Goal: Submit feedback/report problem: Leave review/rating

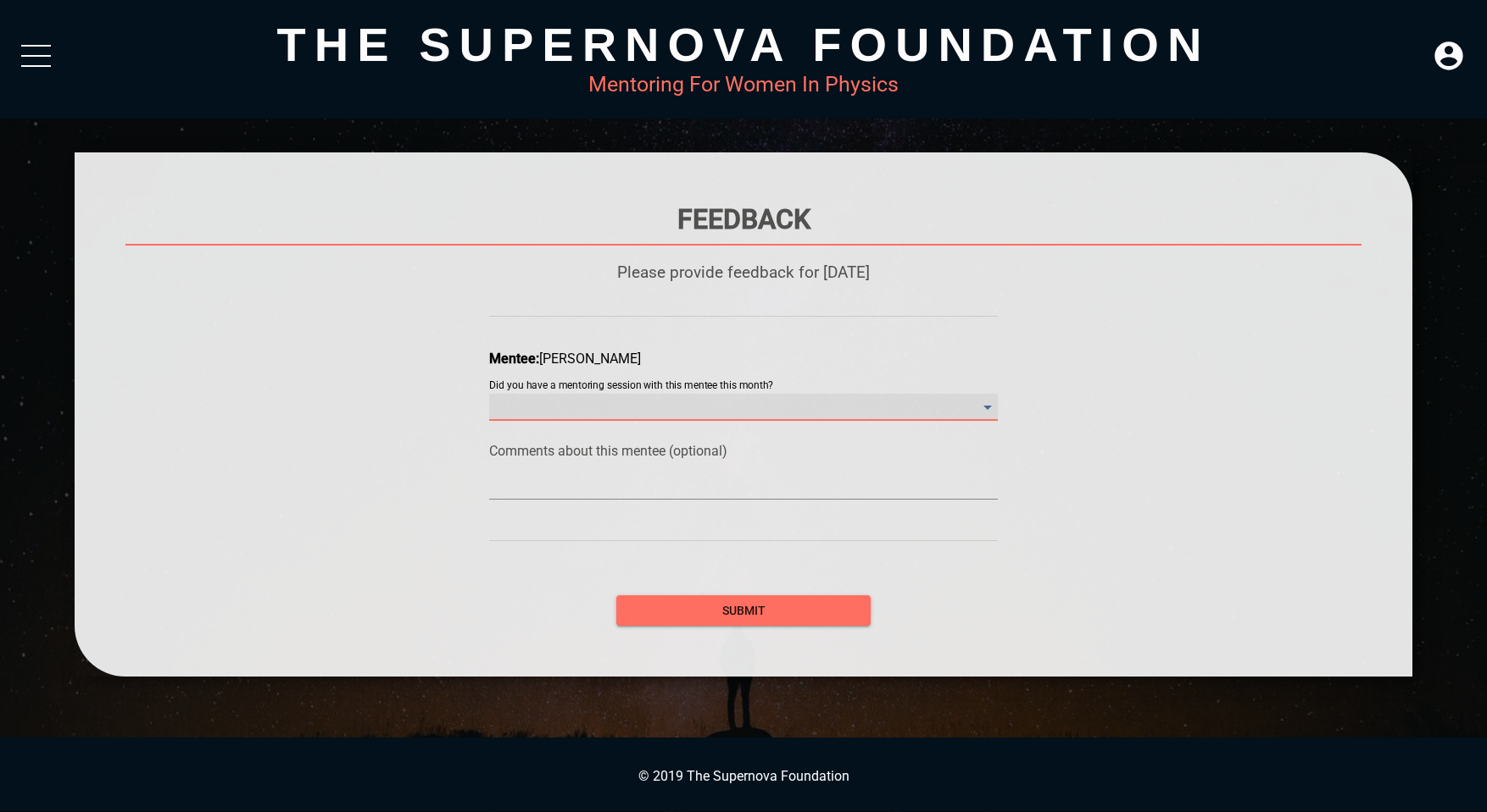
click at [689, 412] on month\? "​" at bounding box center [743, 407] width 508 height 27
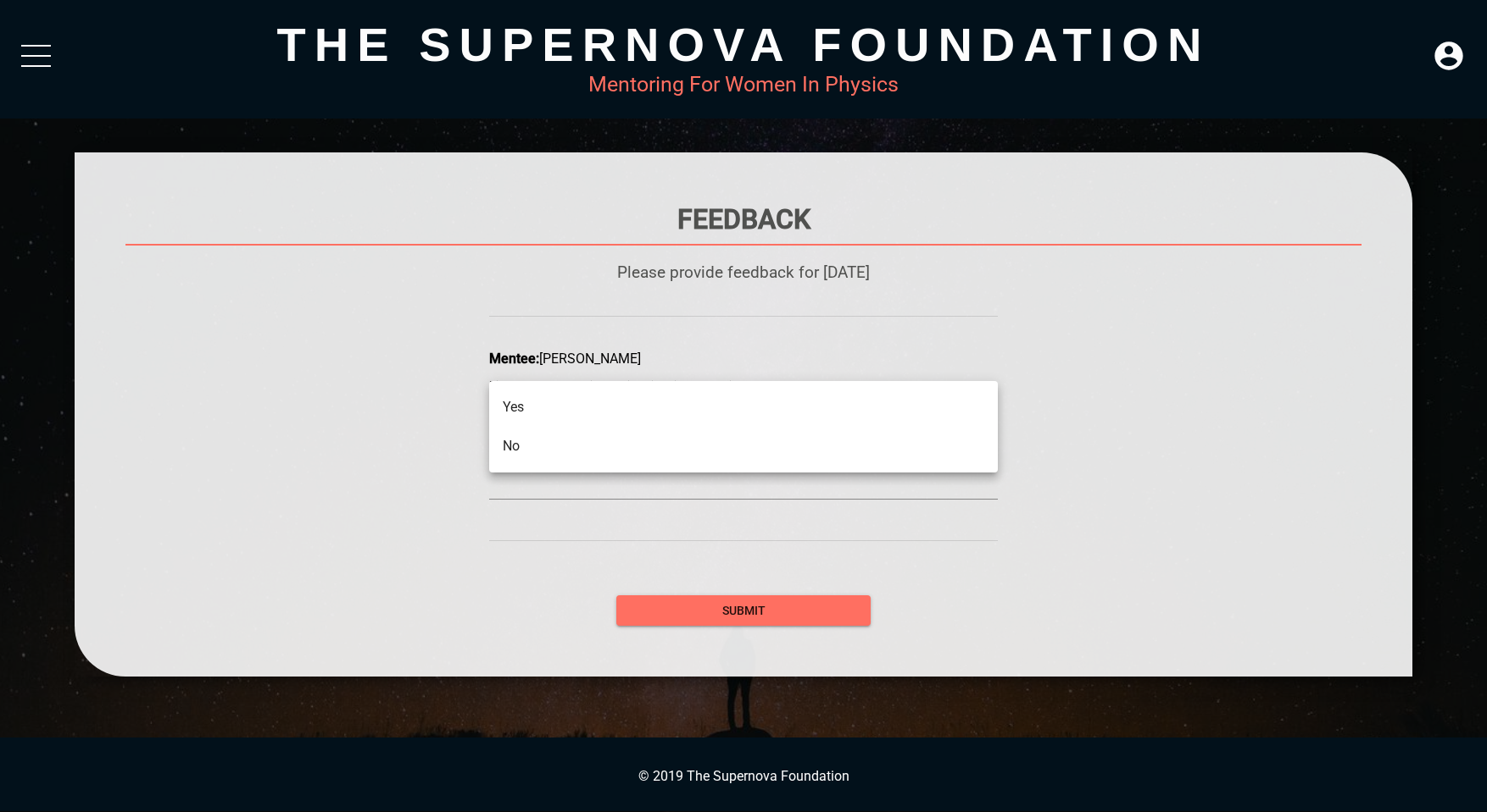
click at [662, 444] on li "No" at bounding box center [743, 446] width 508 height 39
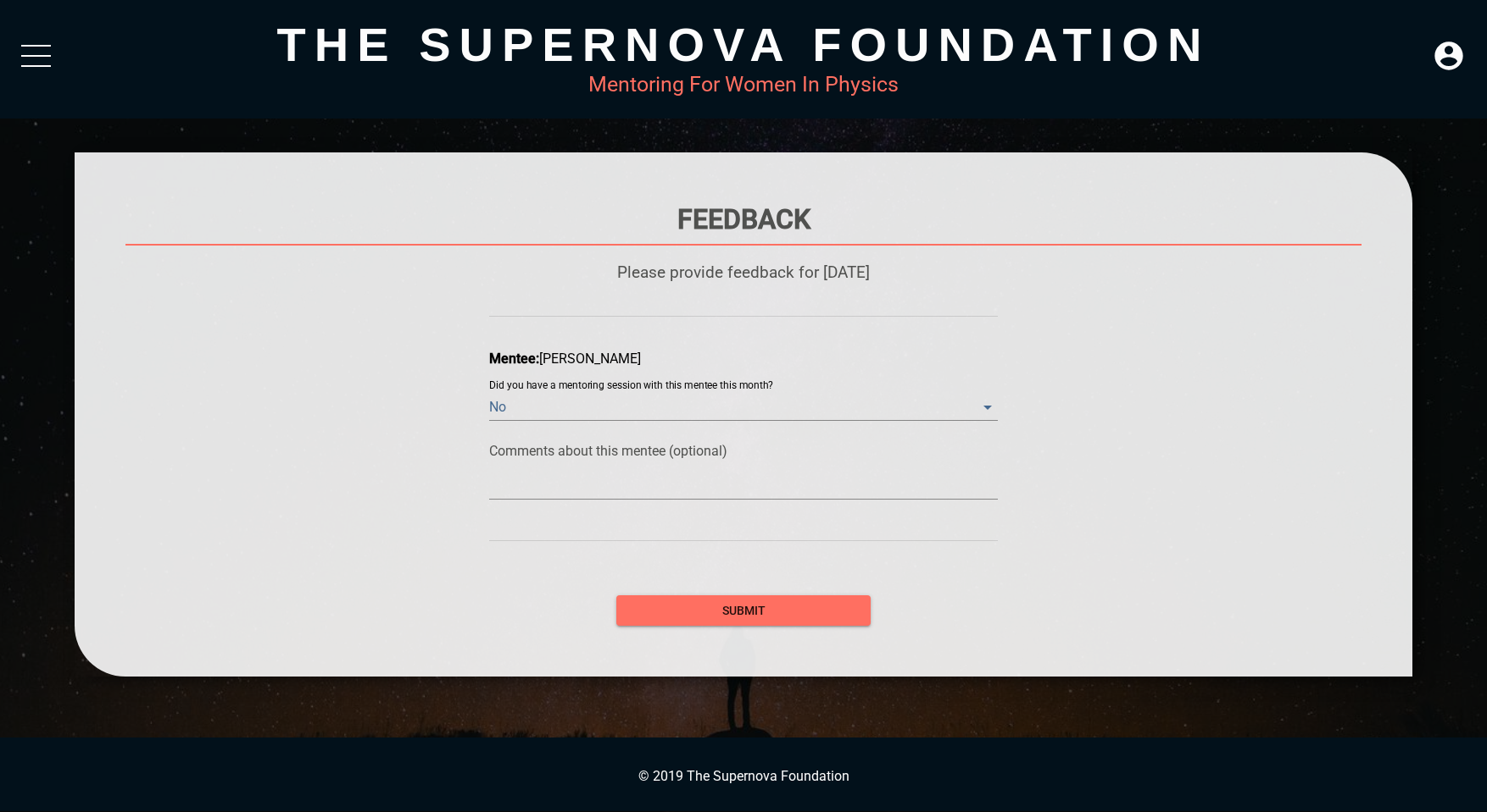
drag, startPoint x: 630, startPoint y: 500, endPoint x: 638, endPoint y: 496, distance: 8.9
click at [631, 500] on div at bounding box center [743, 483] width 508 height 47
click at [642, 494] on div at bounding box center [743, 486] width 508 height 27
type textarea "w"
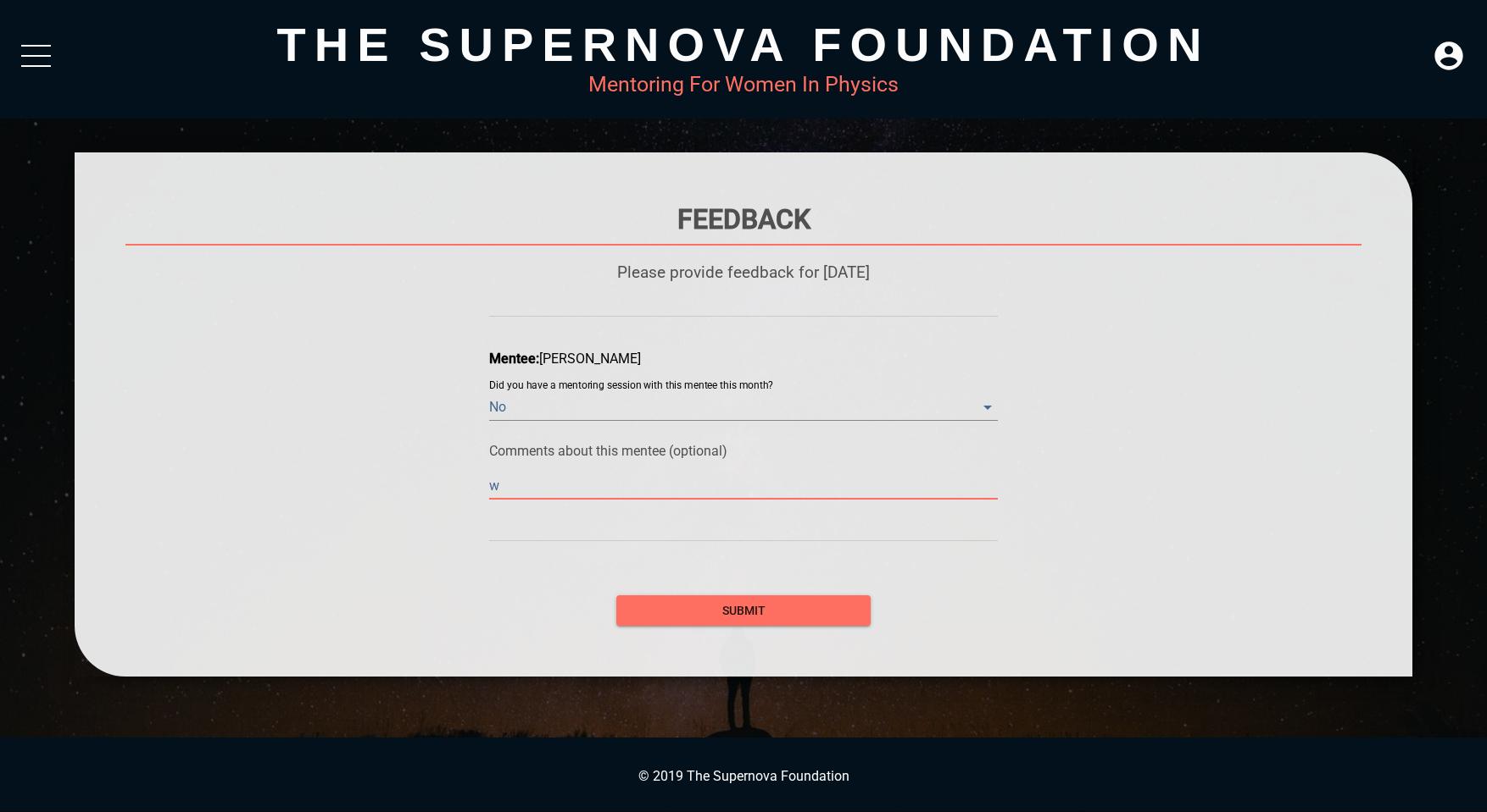
type textarea "wi"
type textarea "wil"
type textarea "will"
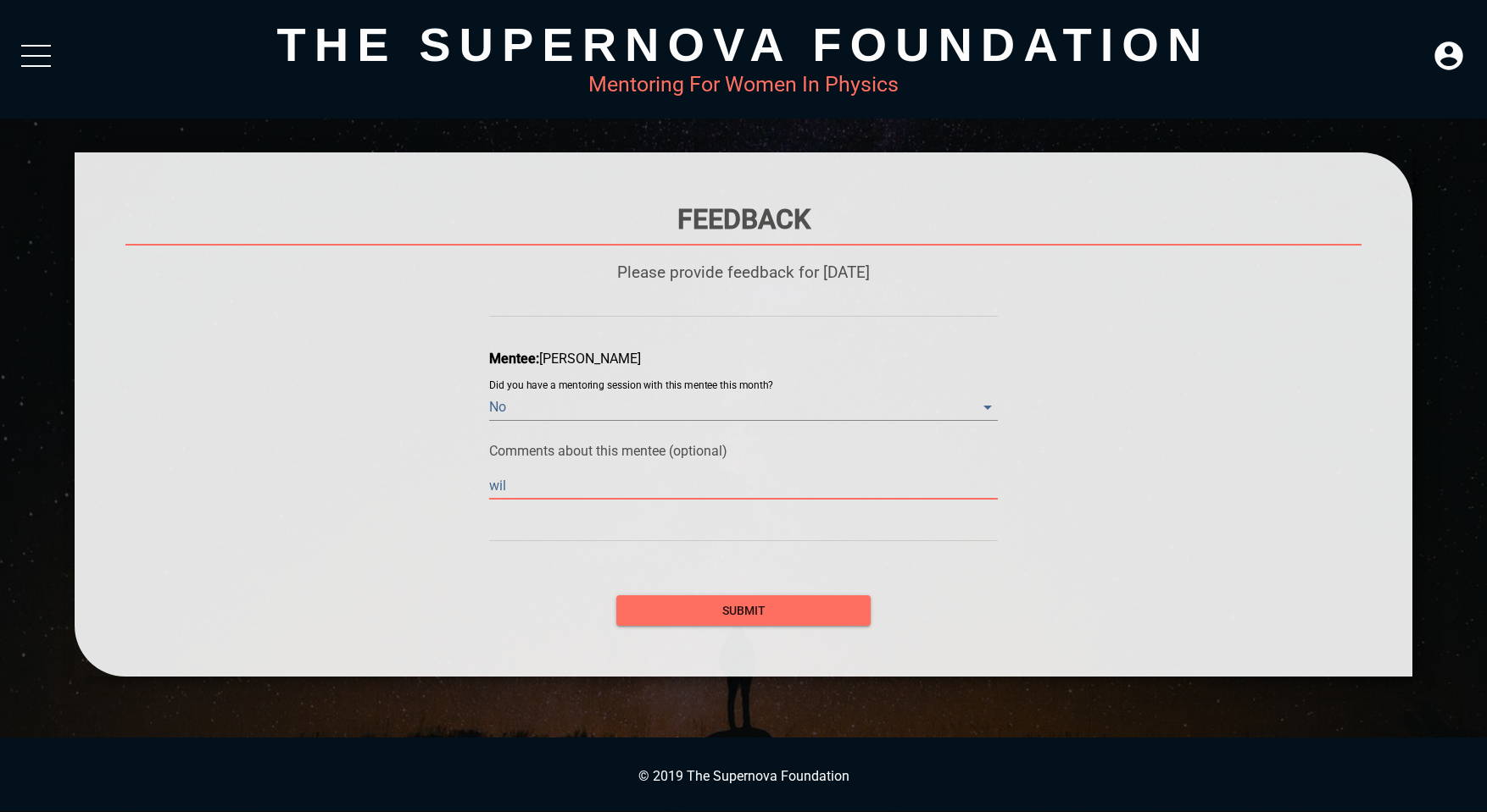
type textarea "will"
type textarea "will m"
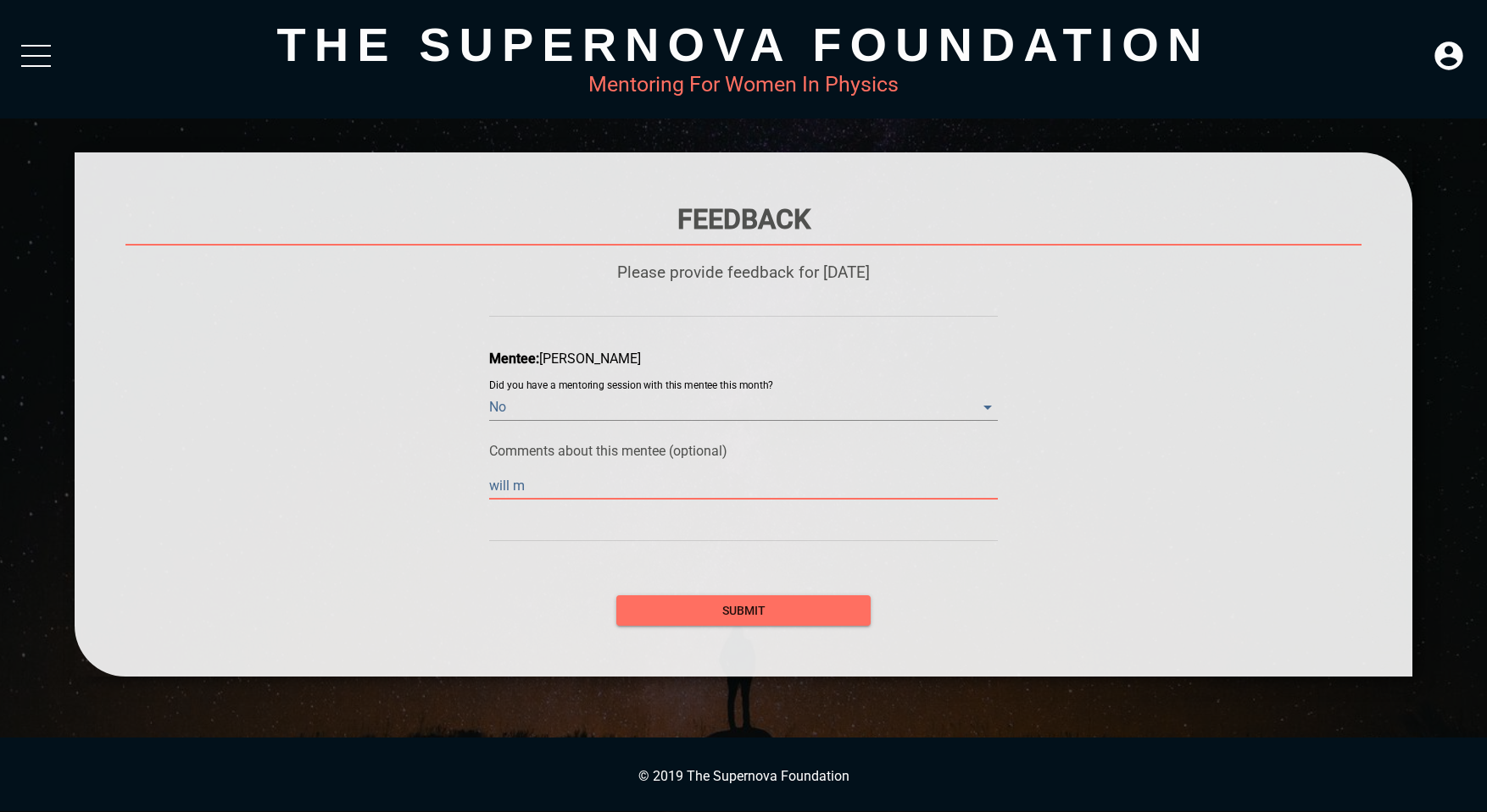
type textarea "will me"
type textarea "will mee"
type textarea "will meet"
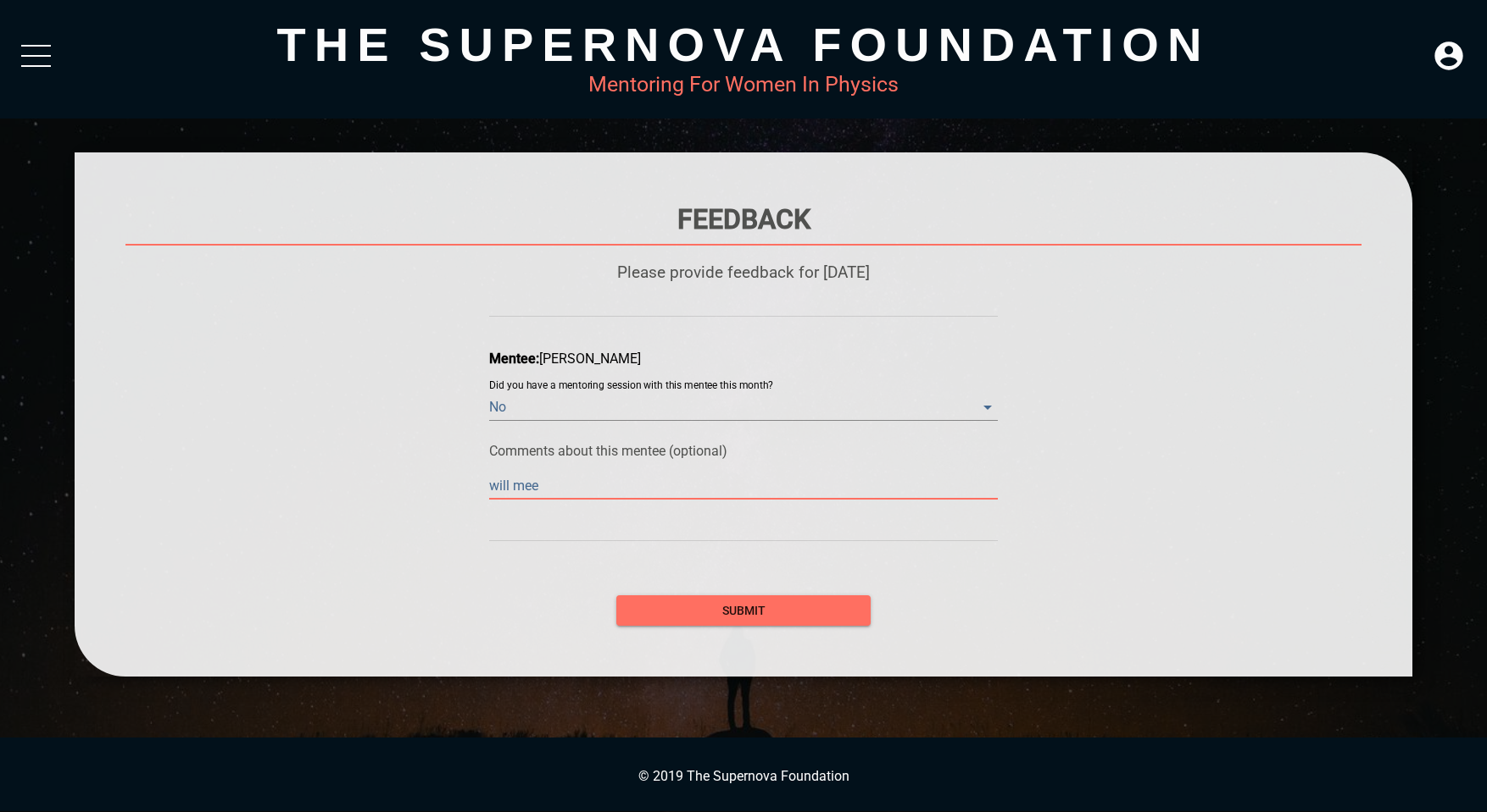
type textarea "will meet"
type textarea "j"
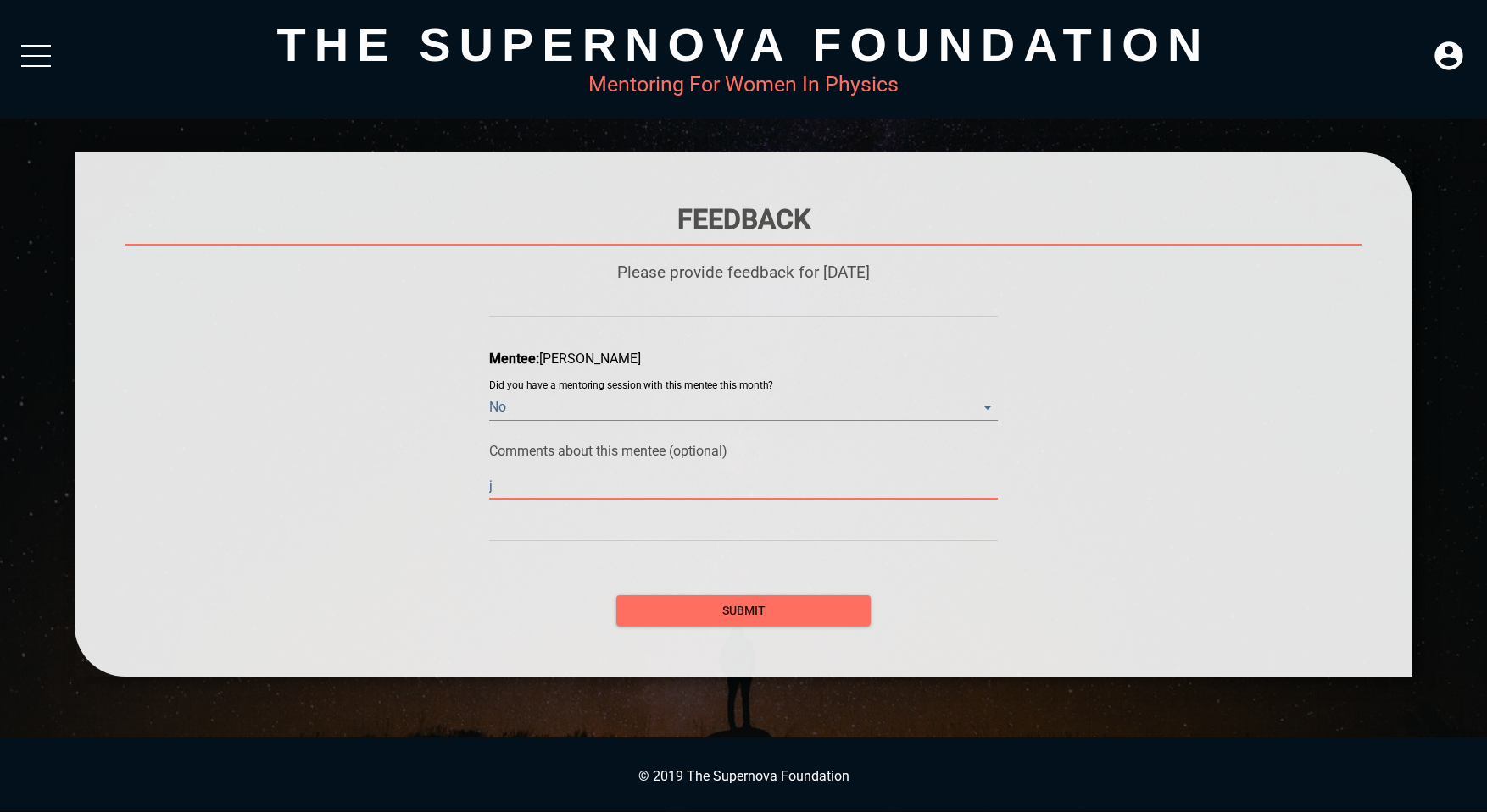
type textarea "ju"
type textarea "jus"
type textarea "just"
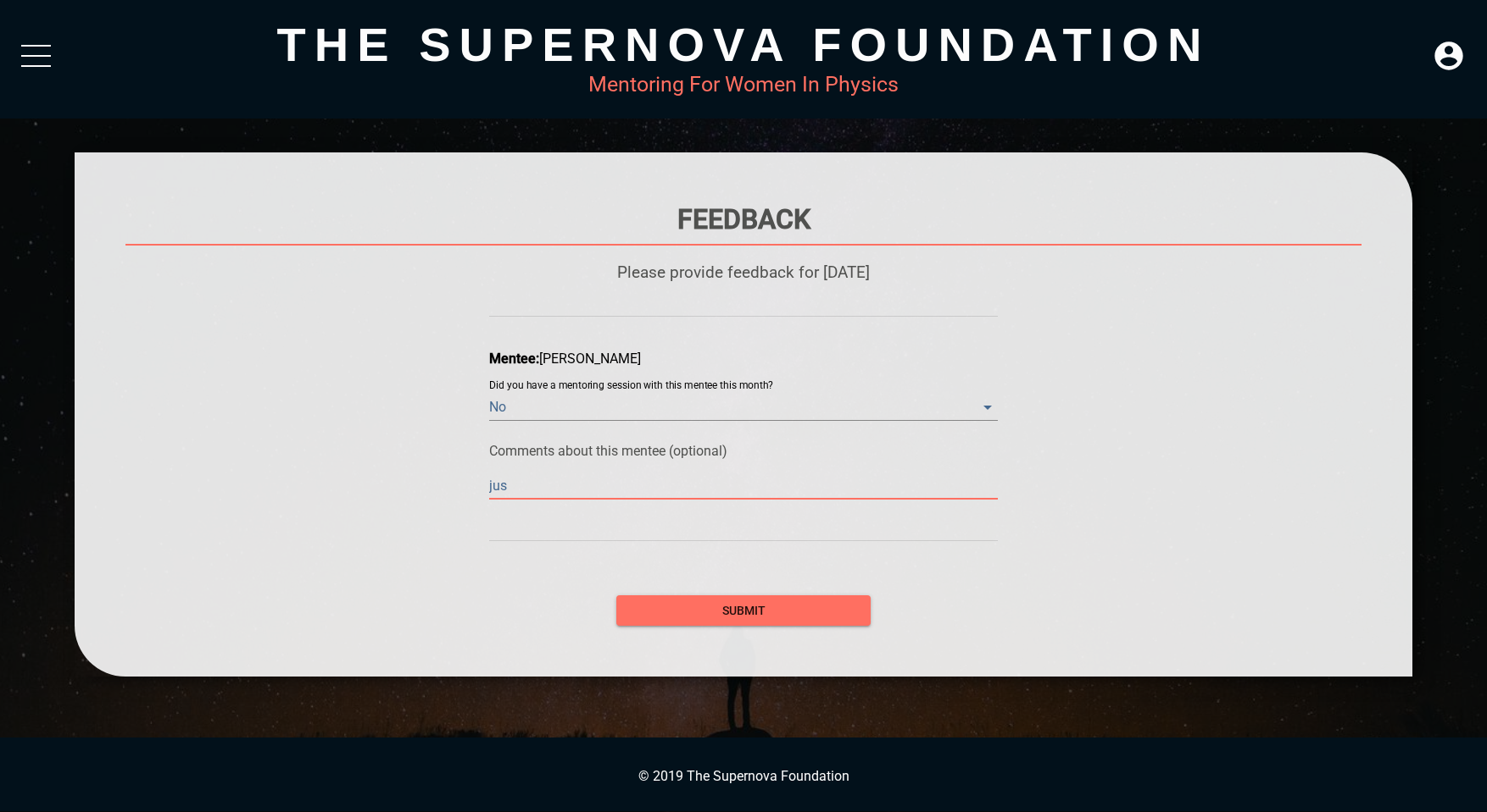
type textarea "just"
type textarea "just s"
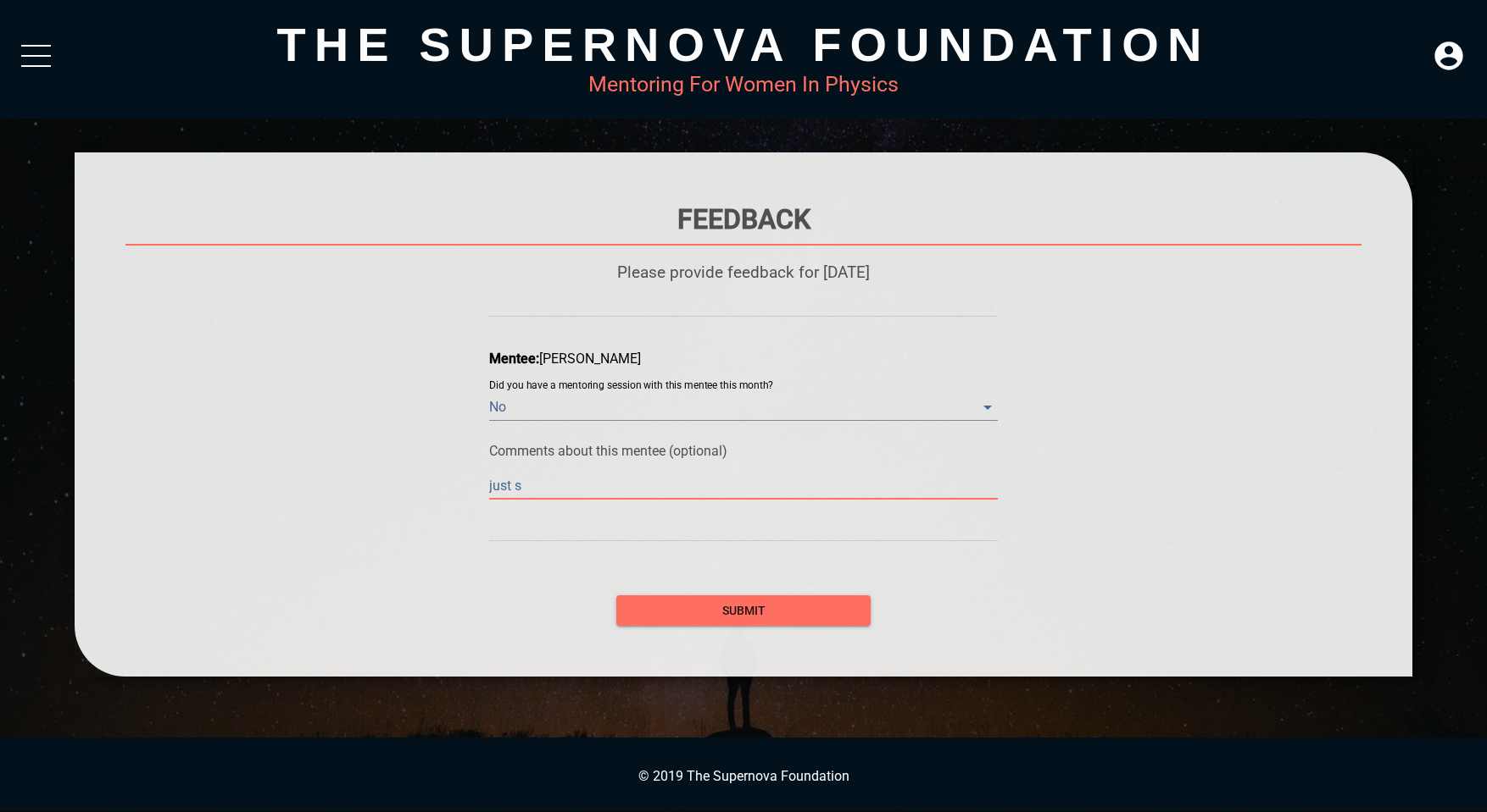
type textarea "just st"
type textarea "just sta"
type textarea "just star"
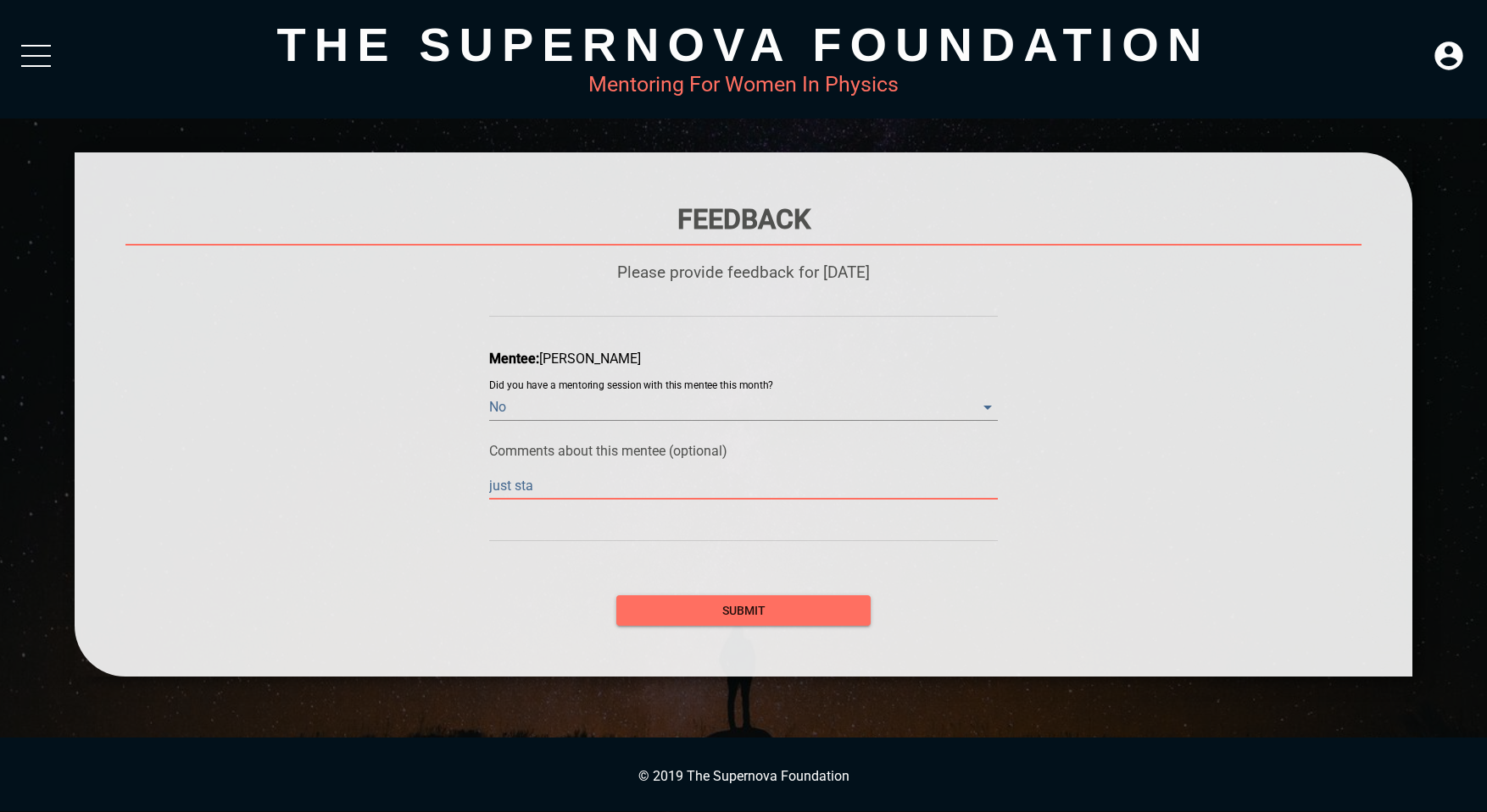
type textarea "just star"
type textarea "just start"
type textarea "just starte"
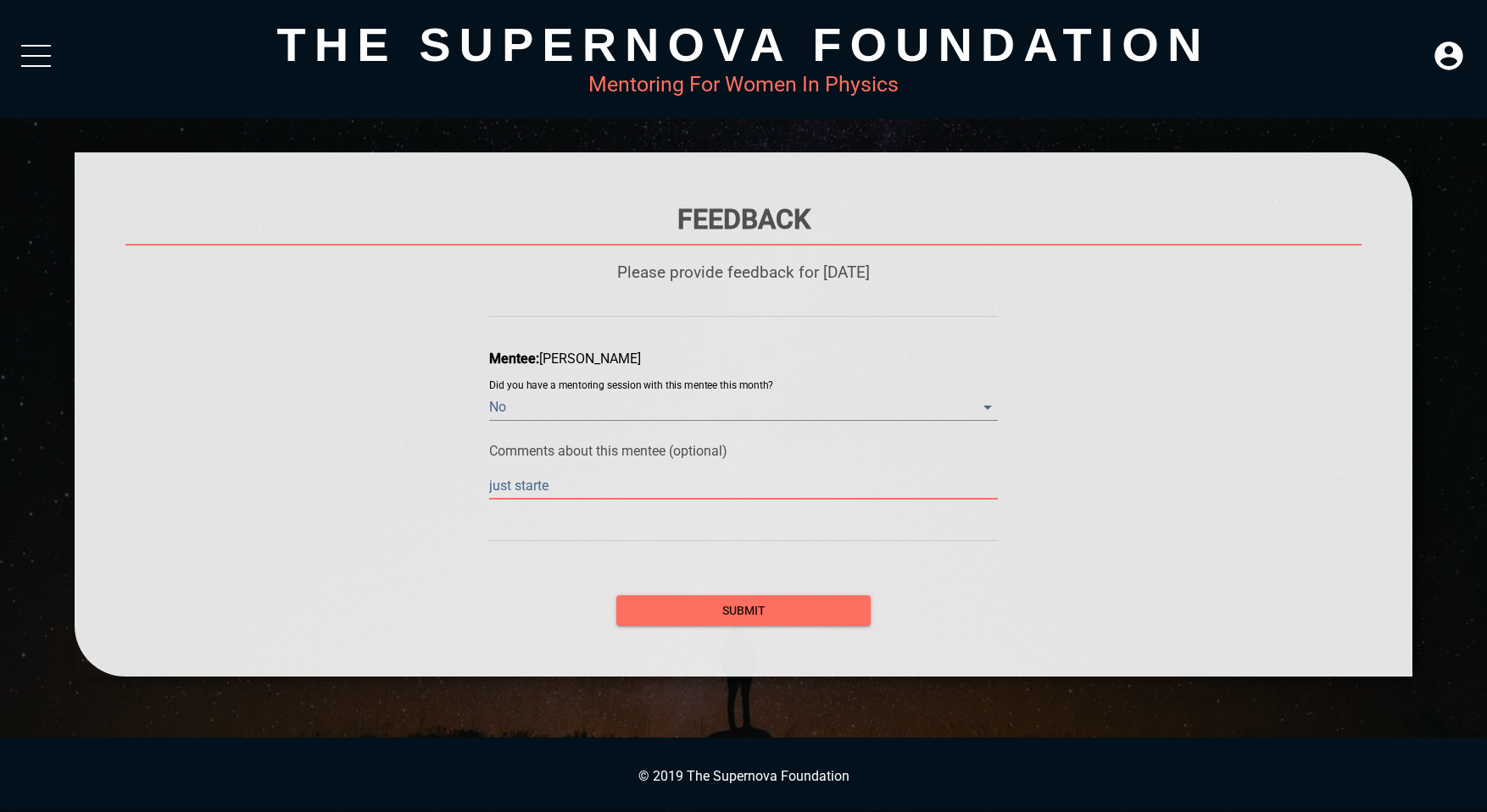
type textarea "just started"
type textarea "just started;"
type textarea "just started; f"
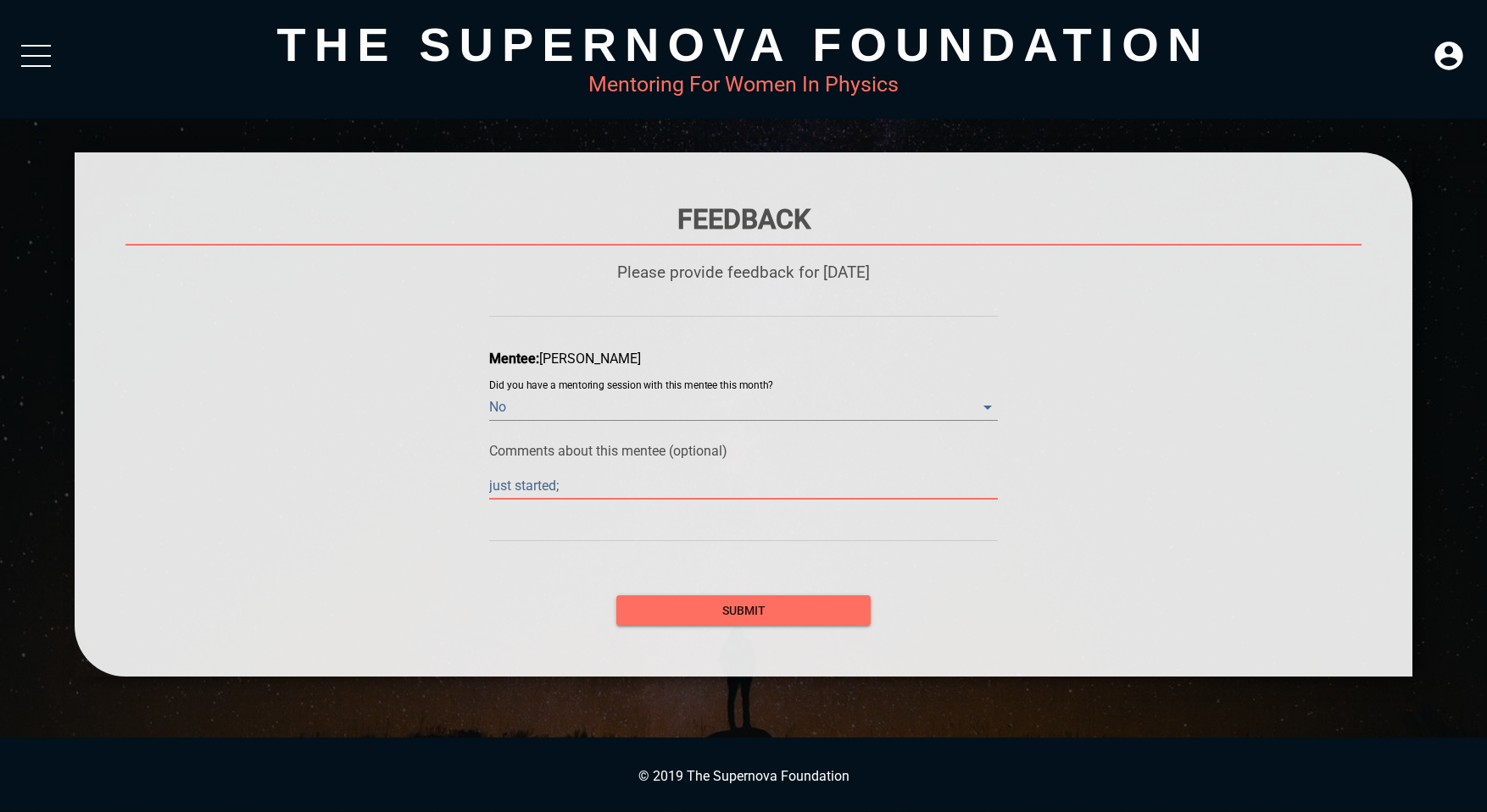
type textarea "just started; f"
type textarea "just started; fi"
type textarea "just started; fir"
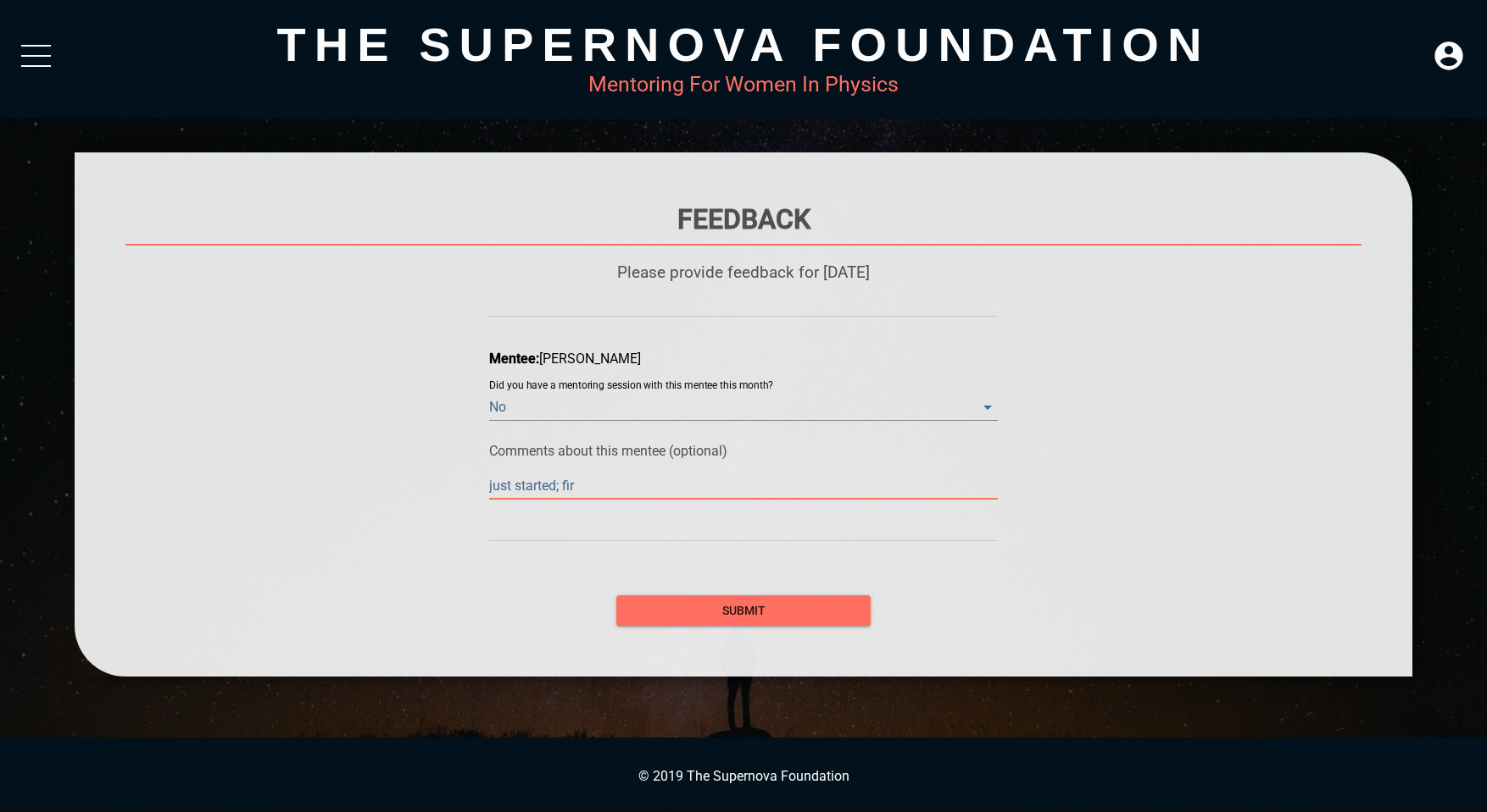
type textarea "just started; firs"
type textarea "just started; first"
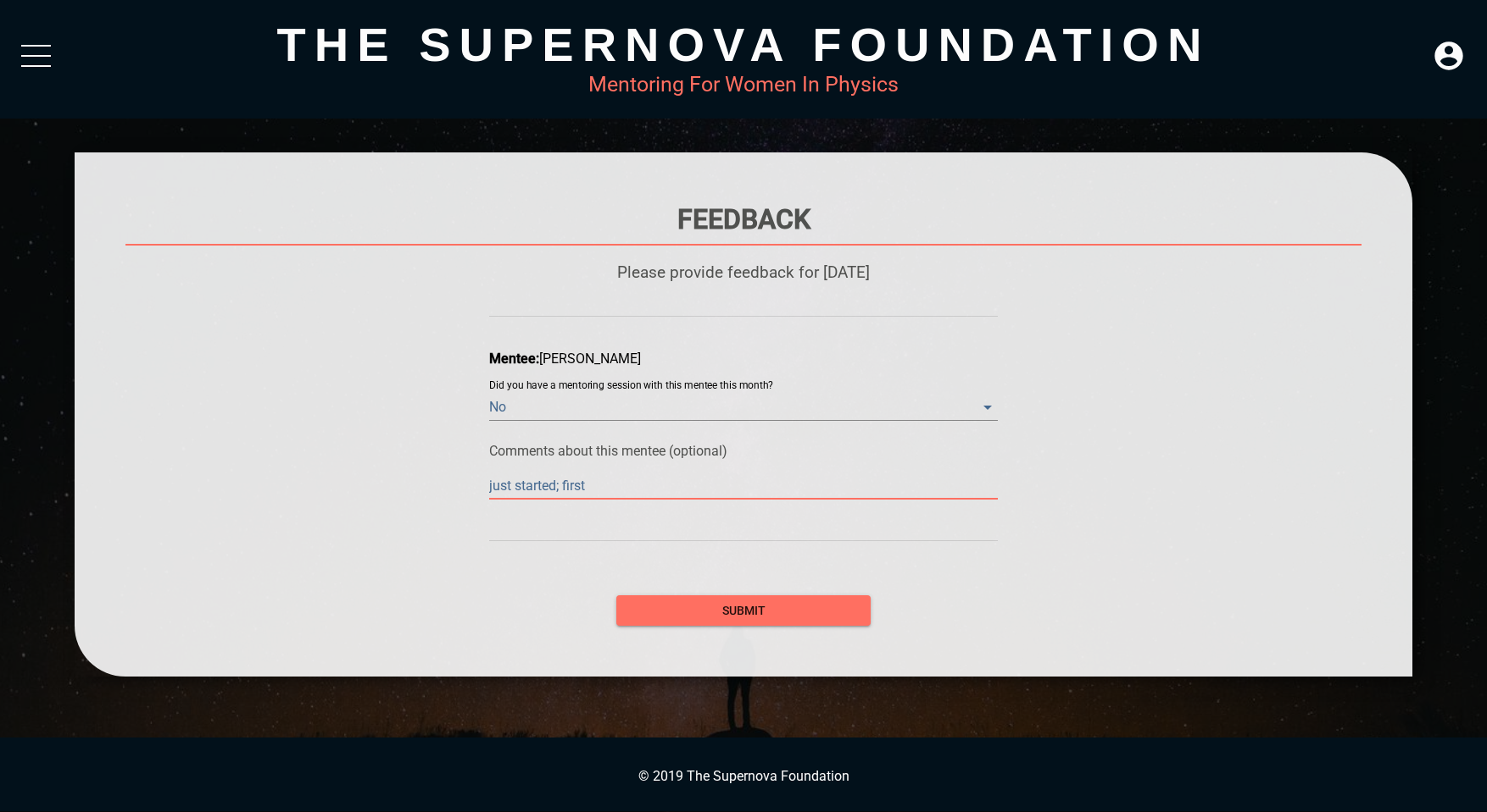
type textarea "just started; first"
type textarea "just started; first m"
type textarea "just started; first me"
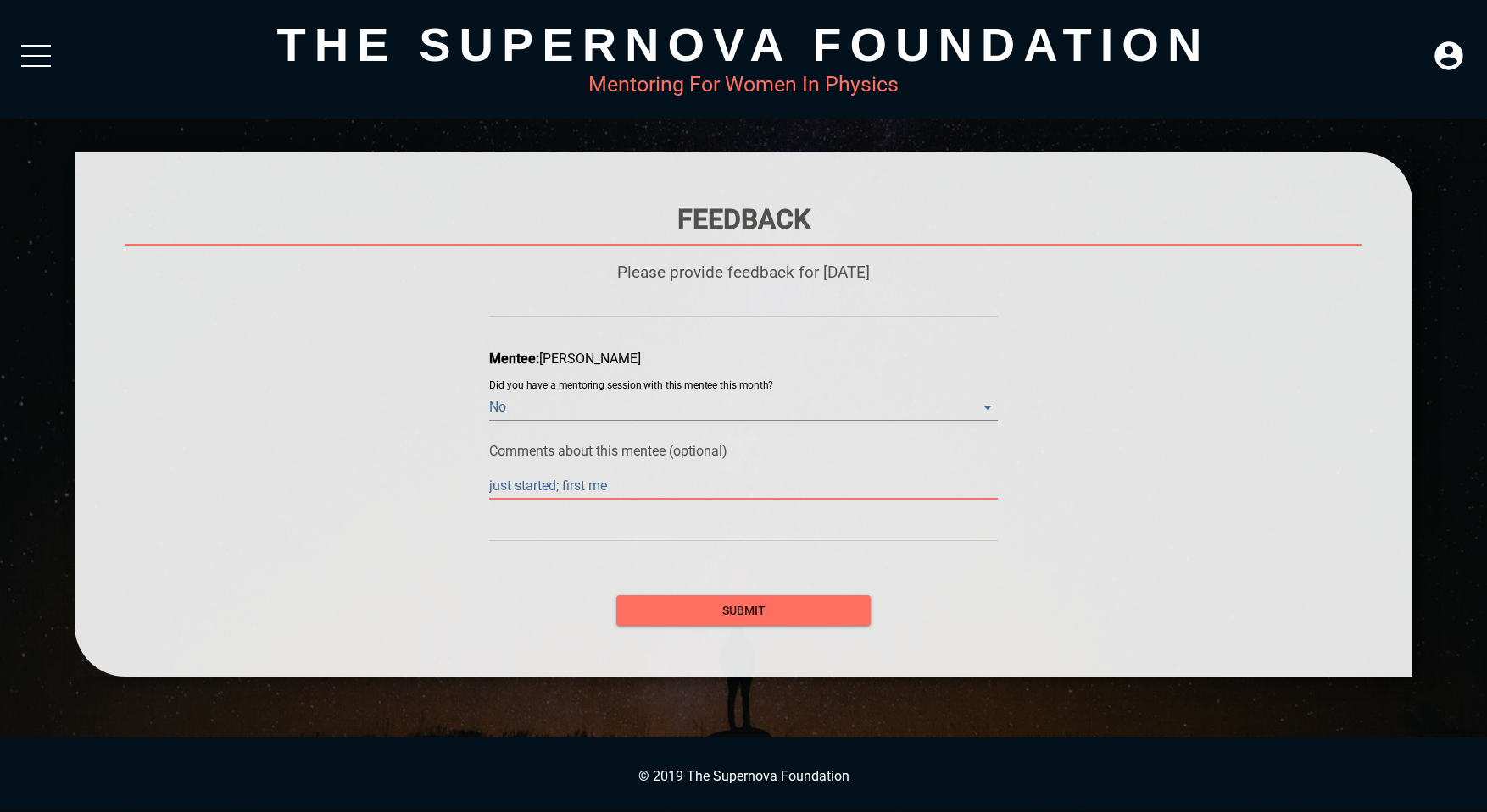
type textarea "just started; first mee"
type textarea "just started; first meet"
type textarea "just started; first meeti"
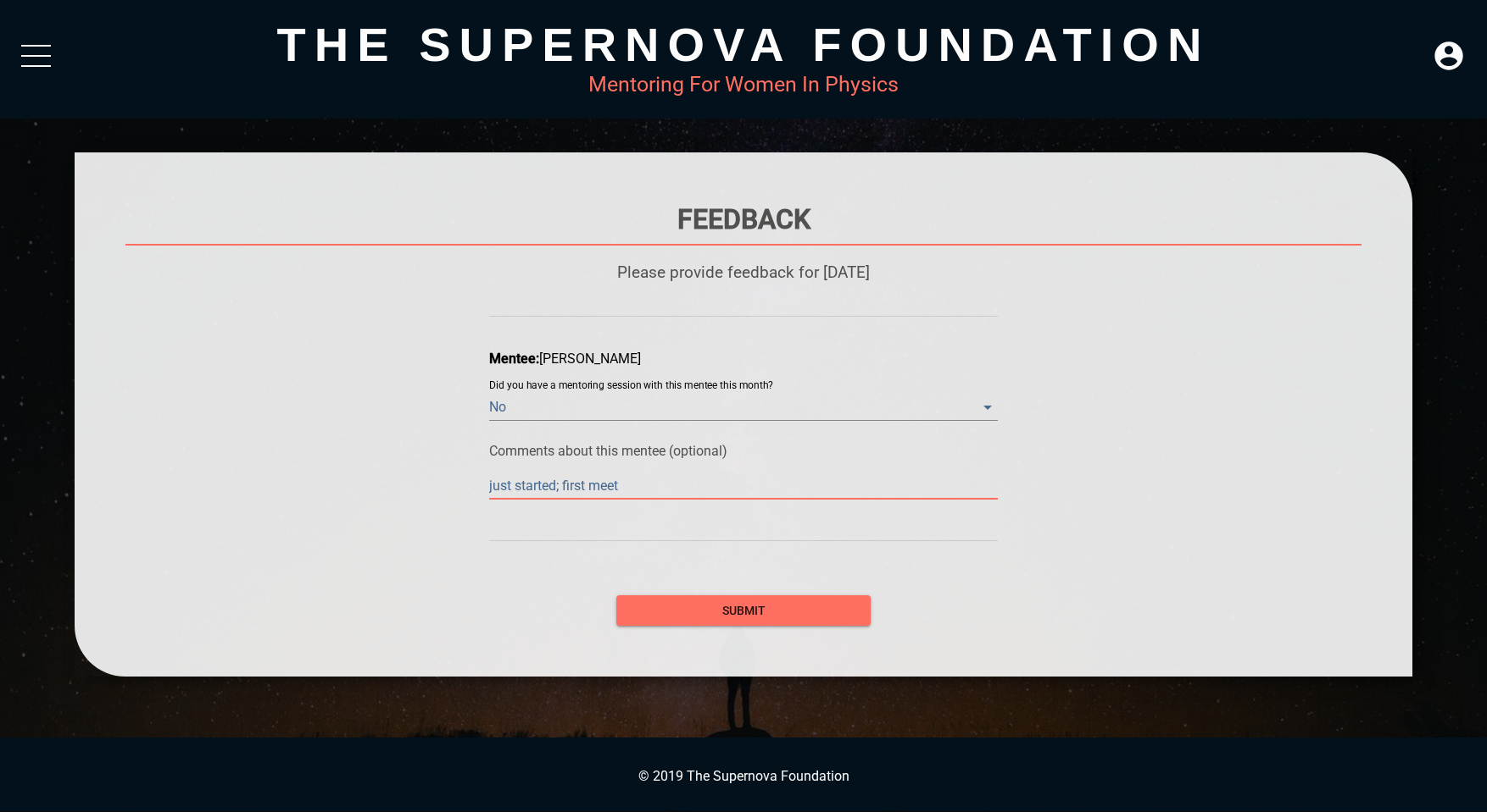
type textarea "just started; first meeti"
type textarea "just started; first meetin"
type textarea "just started; first meeting"
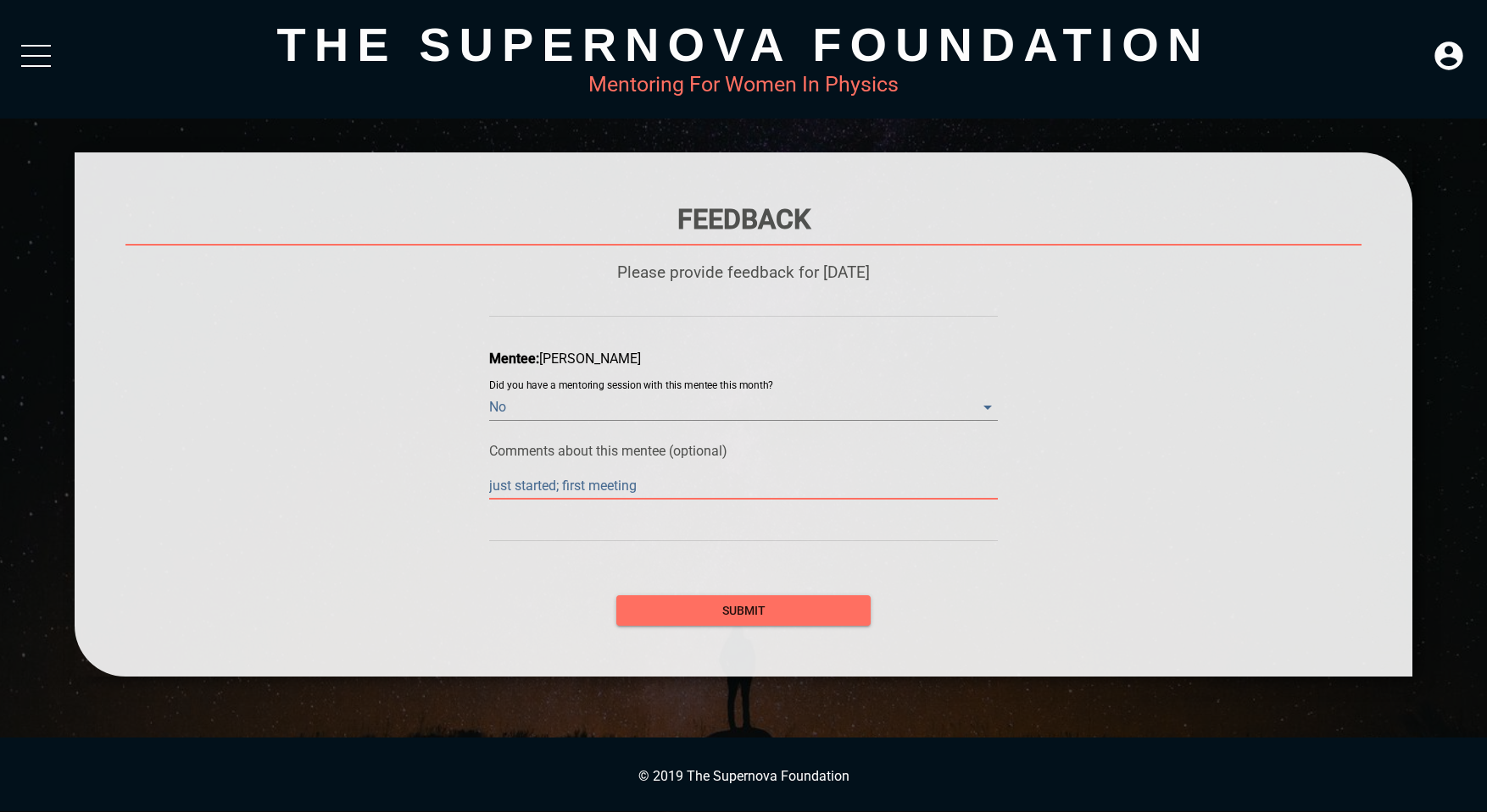
type textarea "just started; first meeting"
type textarea "just started; first meeting e"
type textarea "just started; first meeting ex"
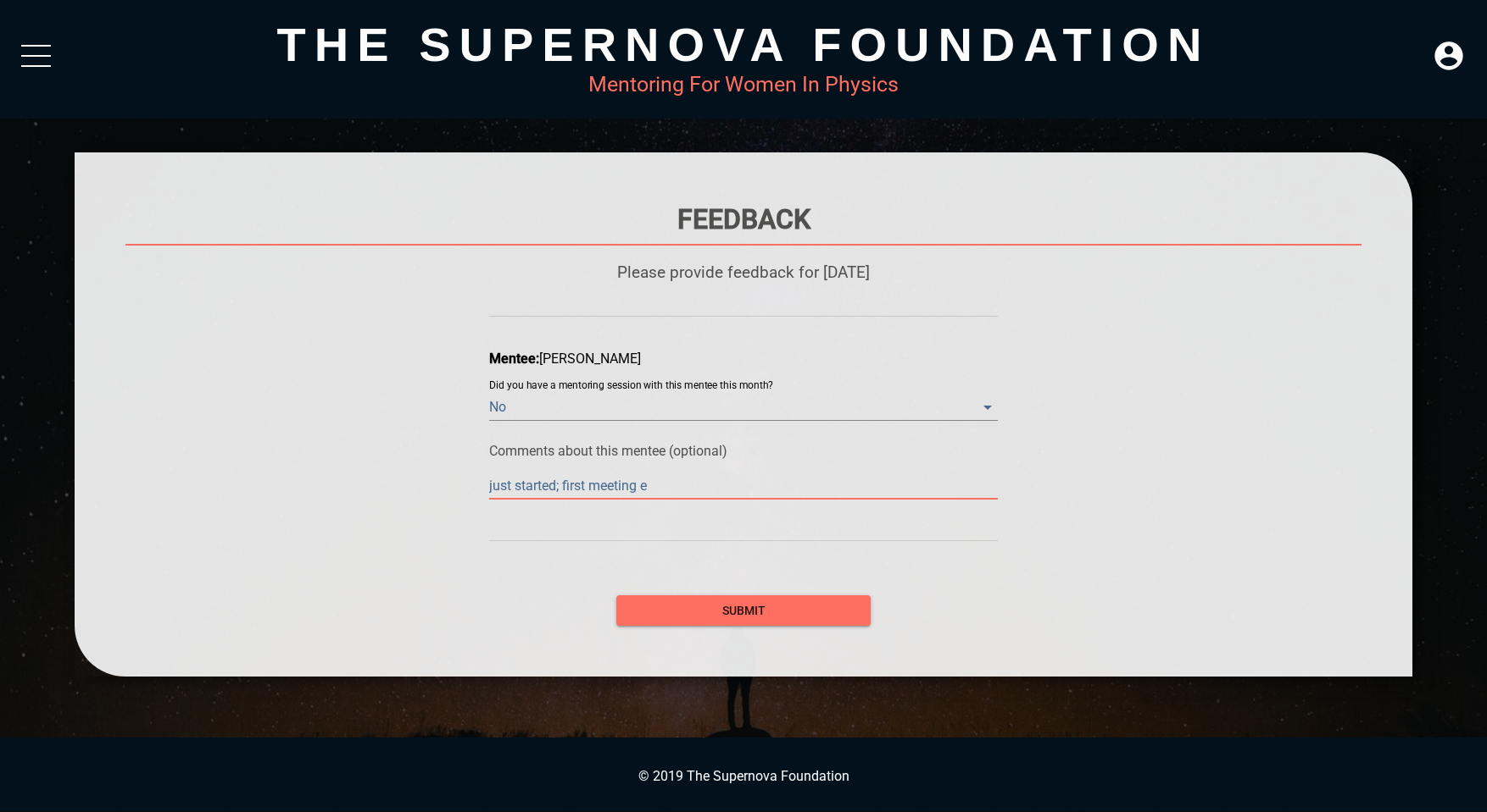
type textarea "just started; first meeting ex"
type textarea "just started; first meeting exp"
type textarea "just started; first meeting expe"
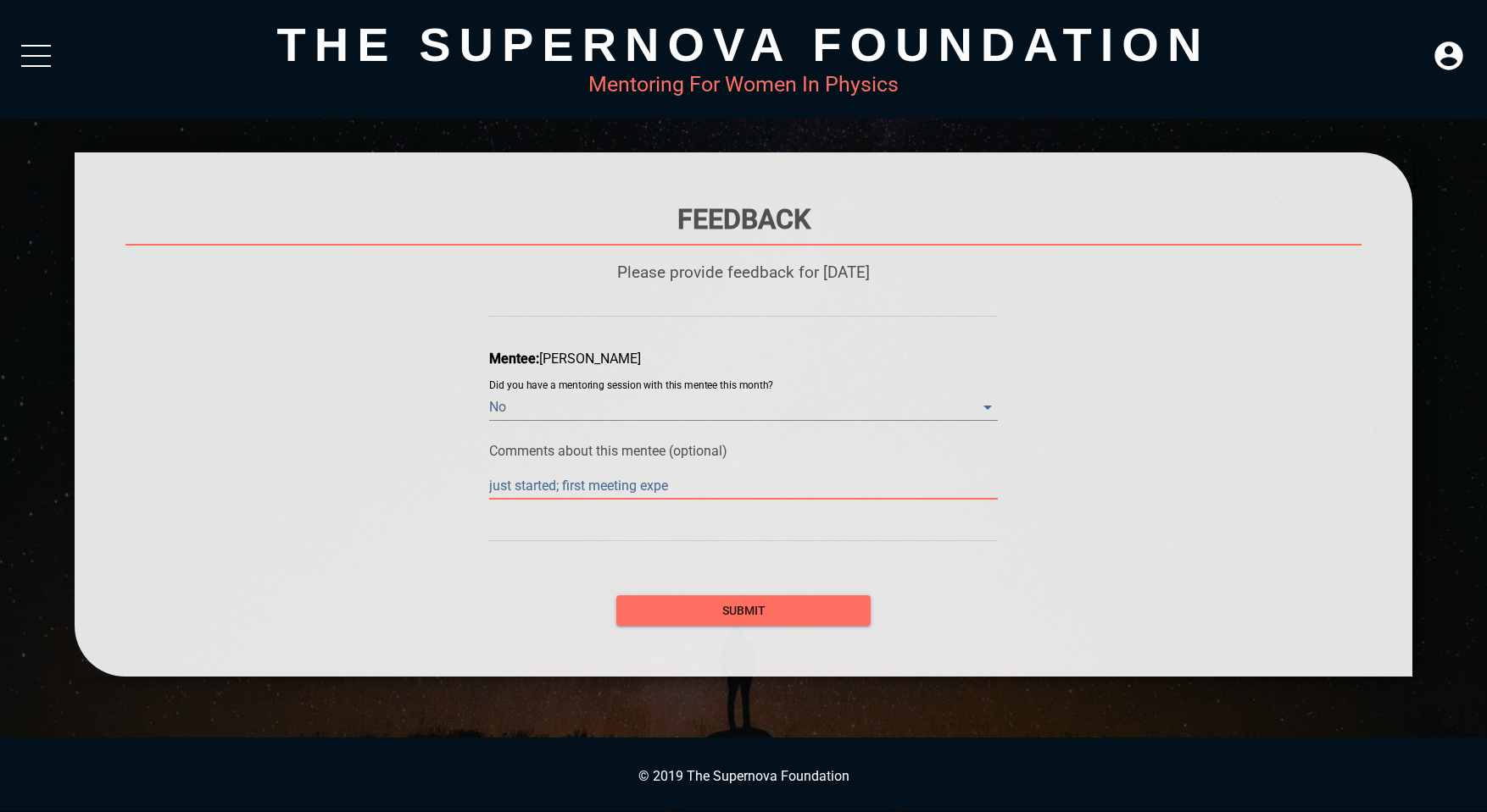
type textarea "just started; first meeting expec"
type textarea "just started; first meeting expect"
type textarea "just started; first meeting expecte"
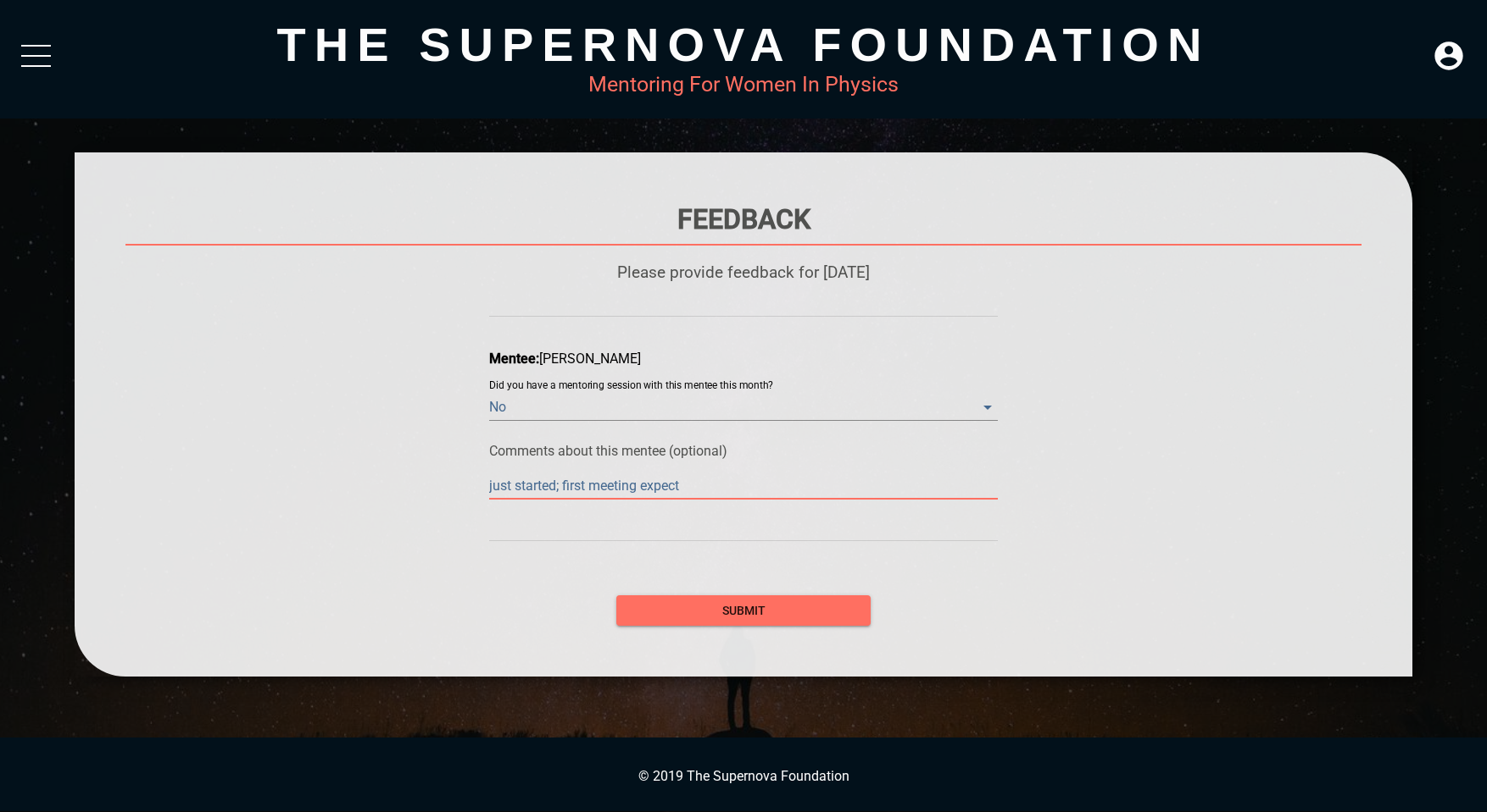
type textarea "just started; first meeting expecte"
type textarea "just started; first meeting expected"
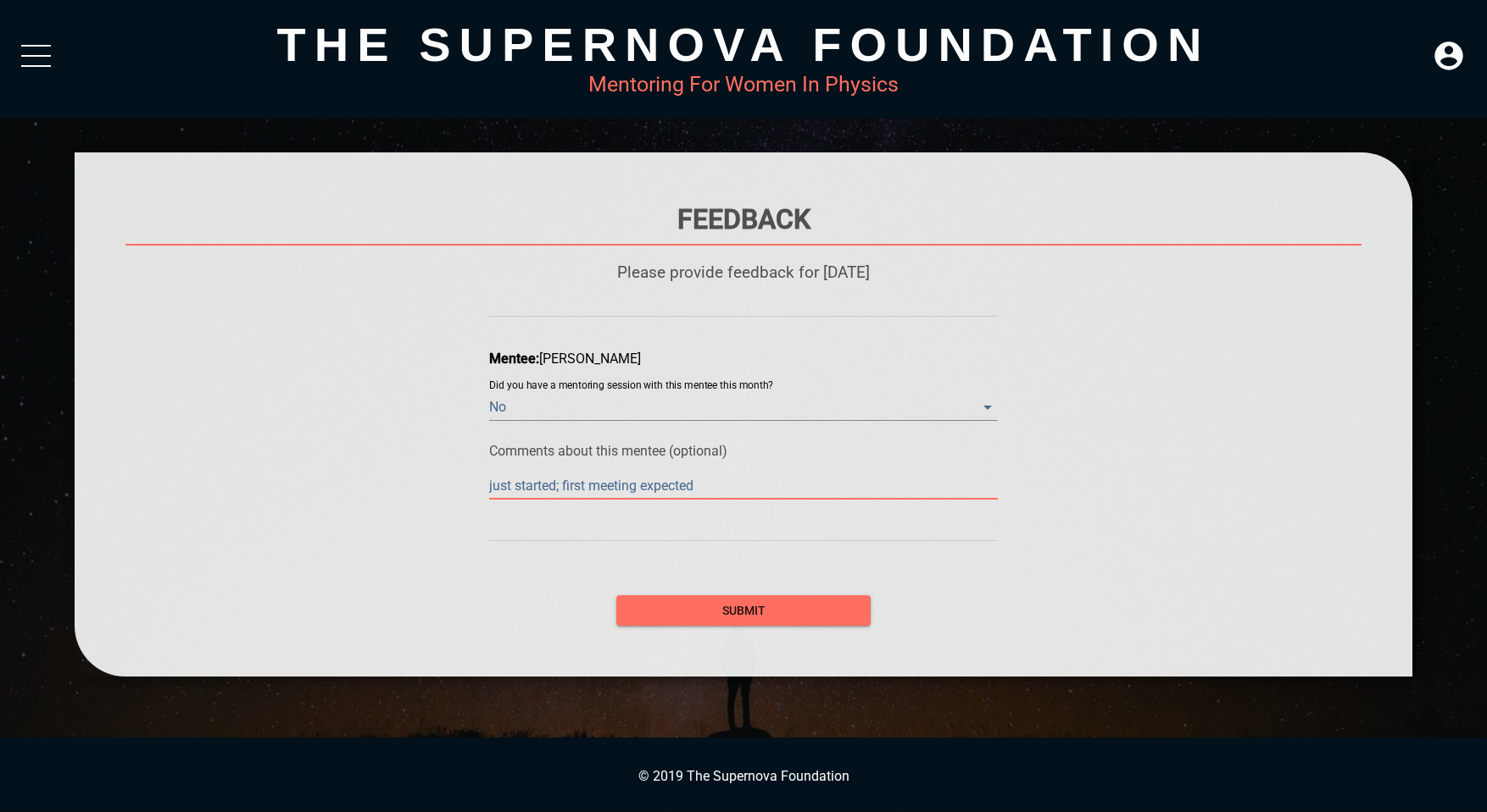
type textarea "just started; first meeting expected S"
type textarea "just started; first meeting expected Se"
type textarea "just started; first meeting expected Sep"
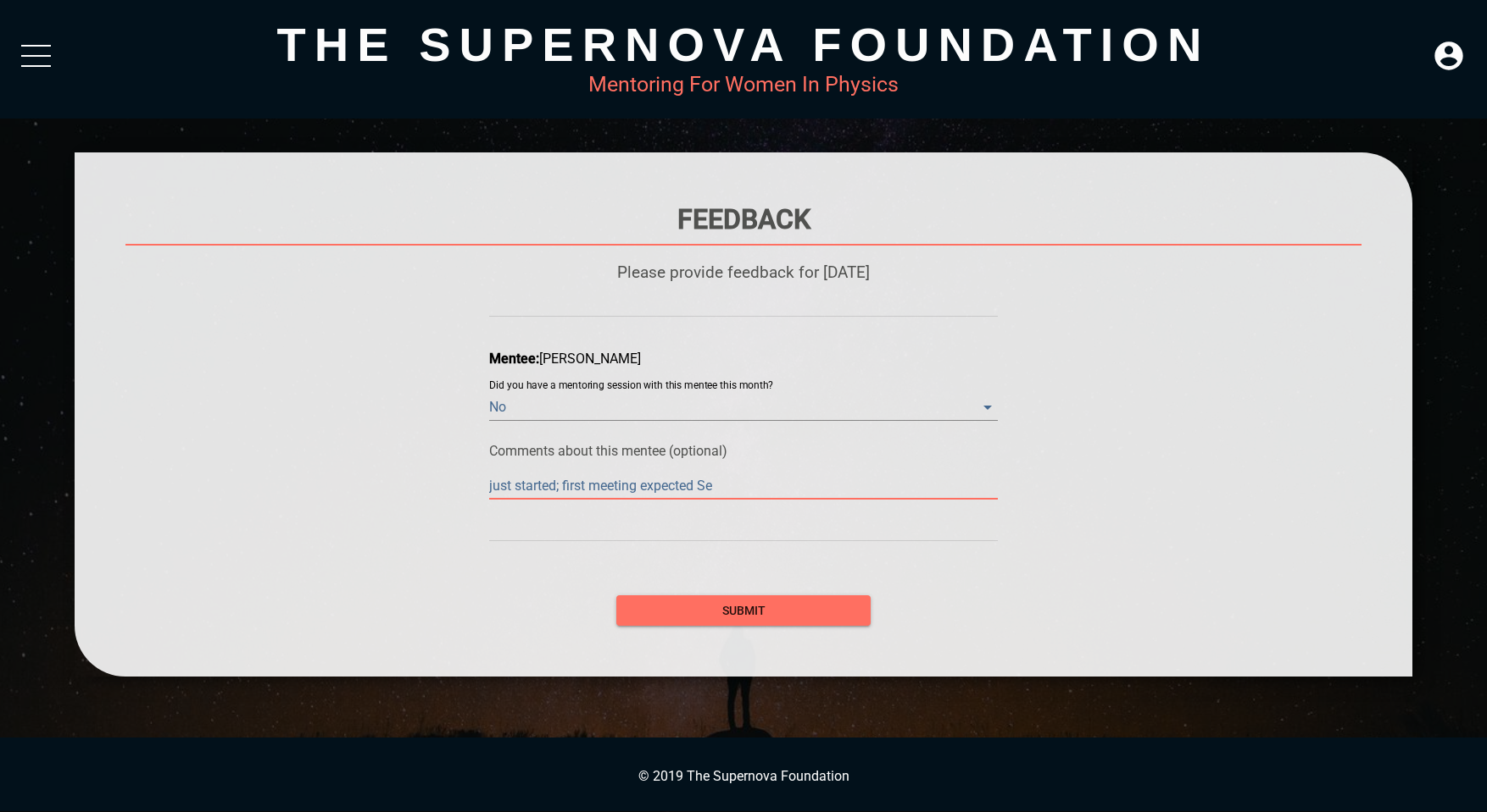
type textarea "just started; first meeting expected Sep"
type textarea "just started; first meeting expected Sept"
type textarea "just started; first meeting expected Septe"
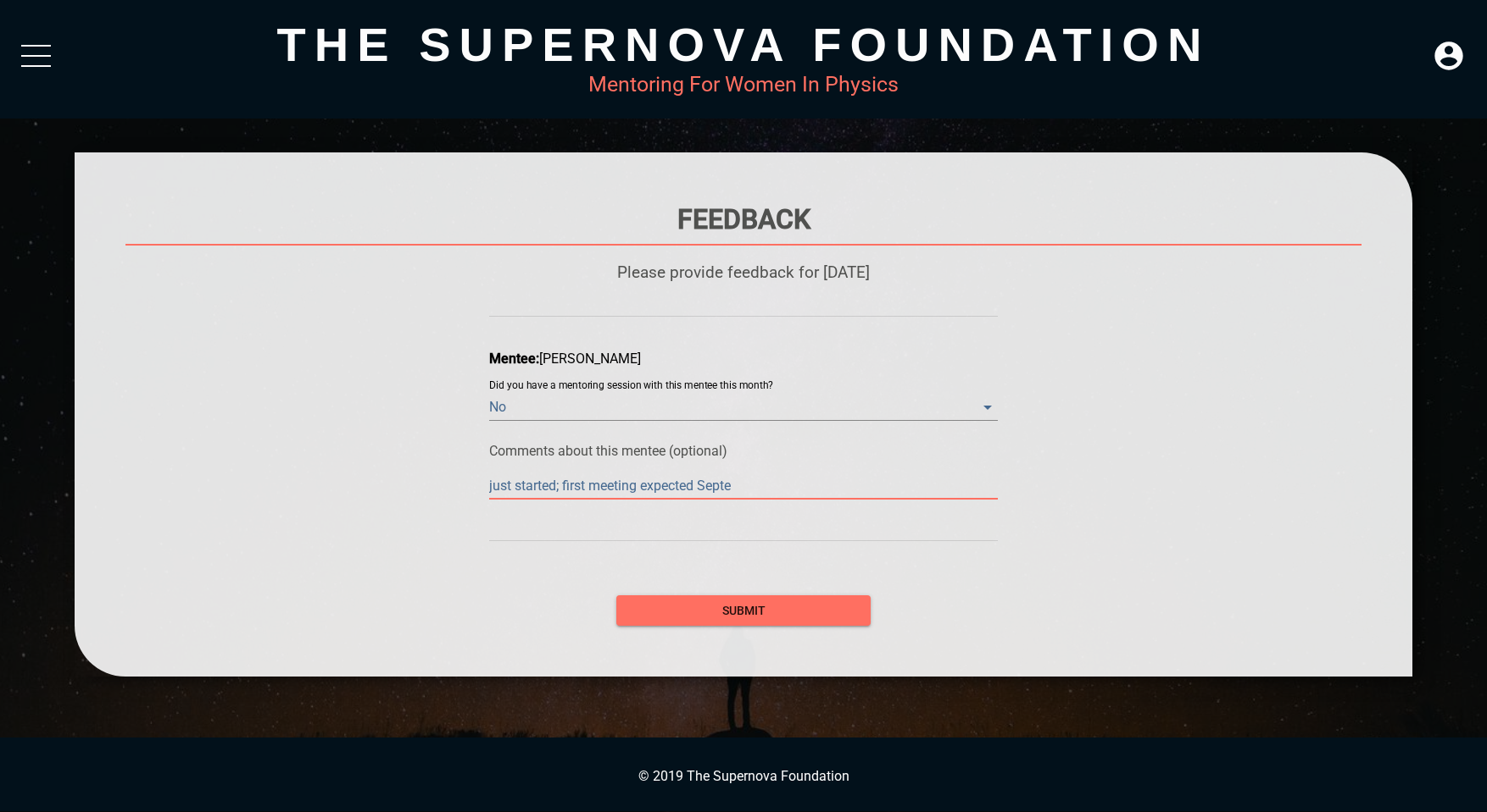
type textarea "just started; first meeting expected Septem"
type textarea "just started; first meeting expected Septemb"
type textarea "just started; first meeting expected Septembe"
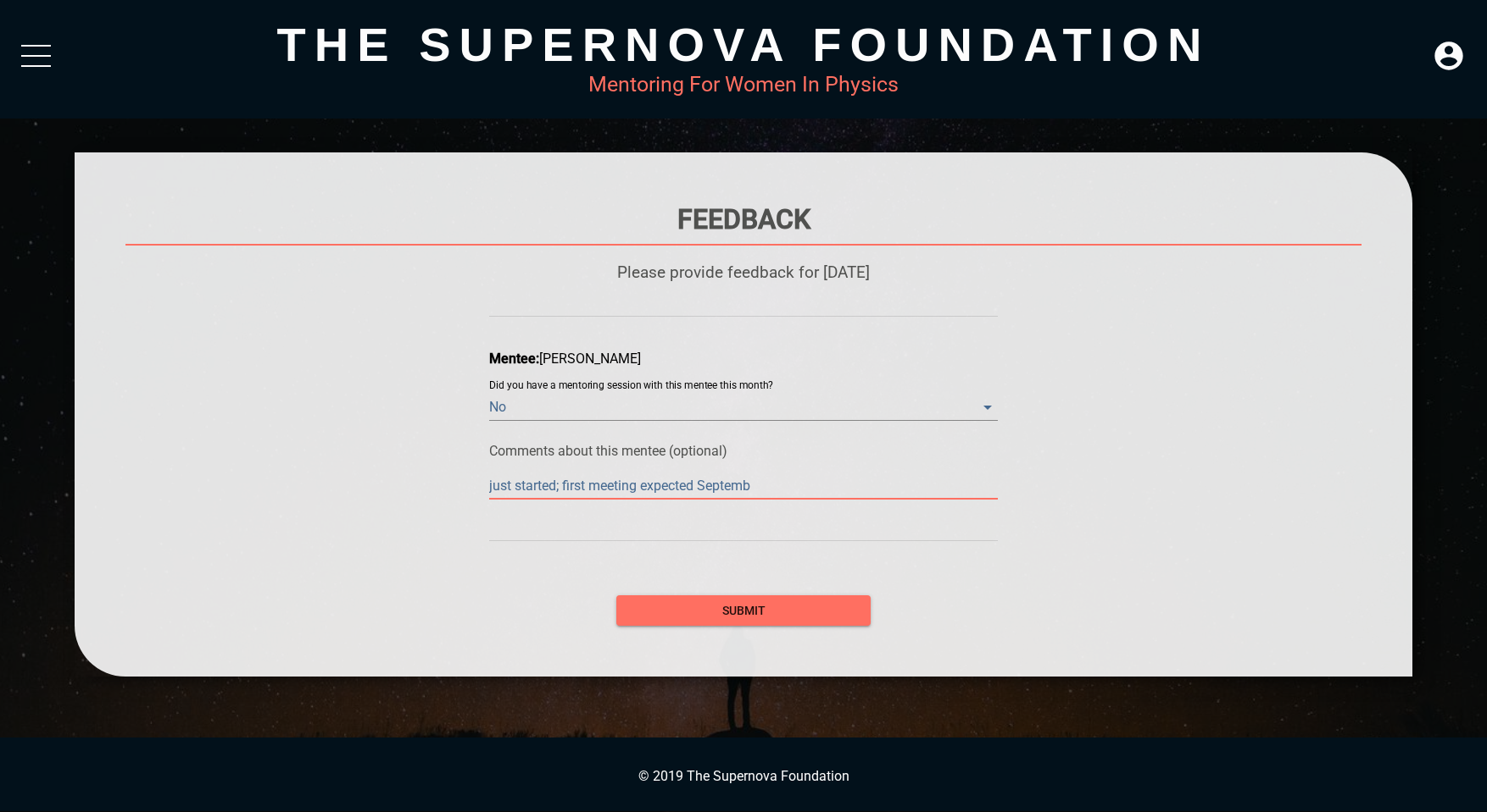
type textarea "just started; first meeting expected Septembe"
type textarea "just started; first meeting expected September"
click at [713, 619] on span "submit" at bounding box center [743, 611] width 227 height 21
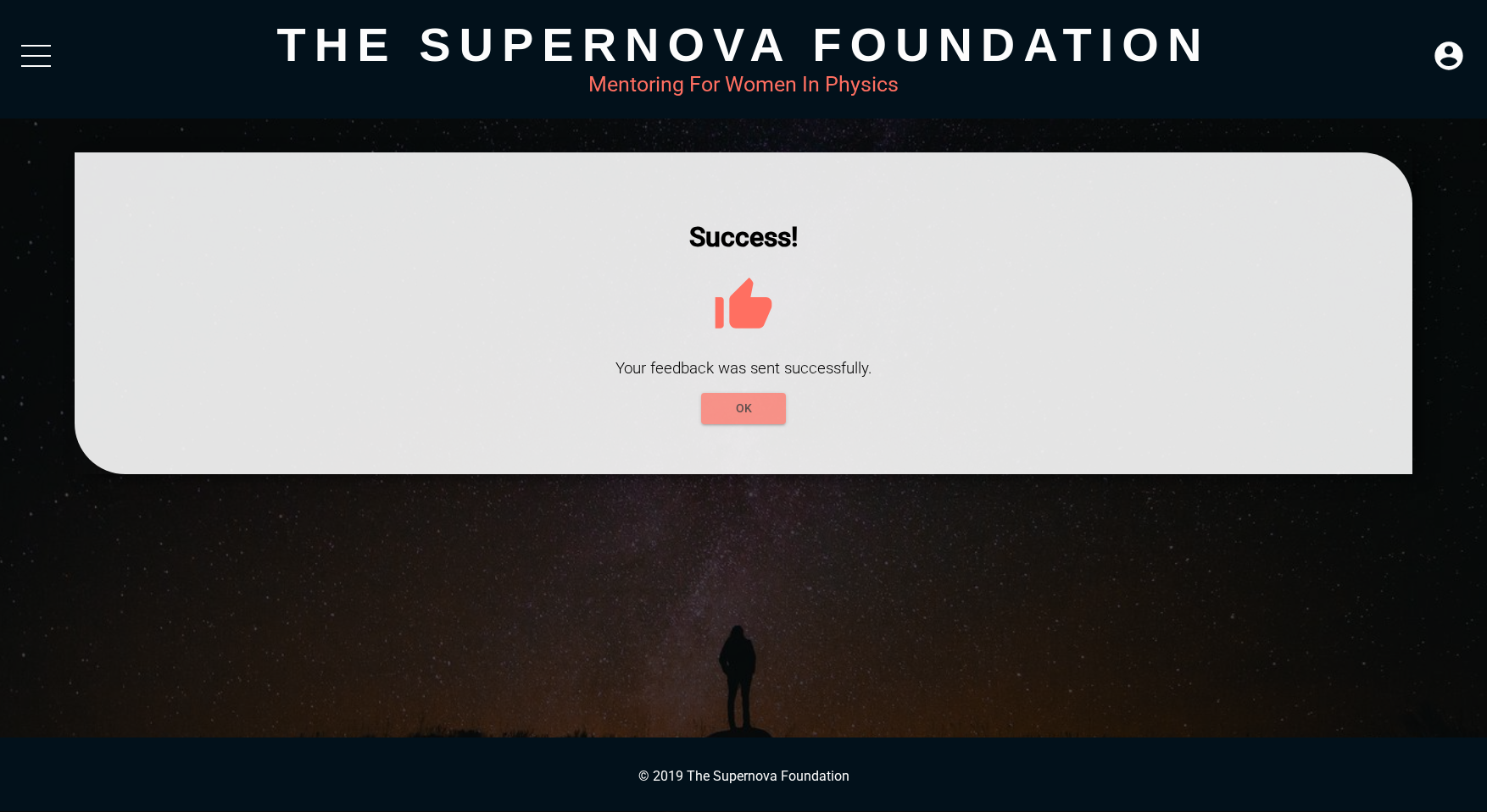
click at [771, 414] on span "OK" at bounding box center [744, 409] width 58 height 21
